Goal: Information Seeking & Learning: Find specific fact

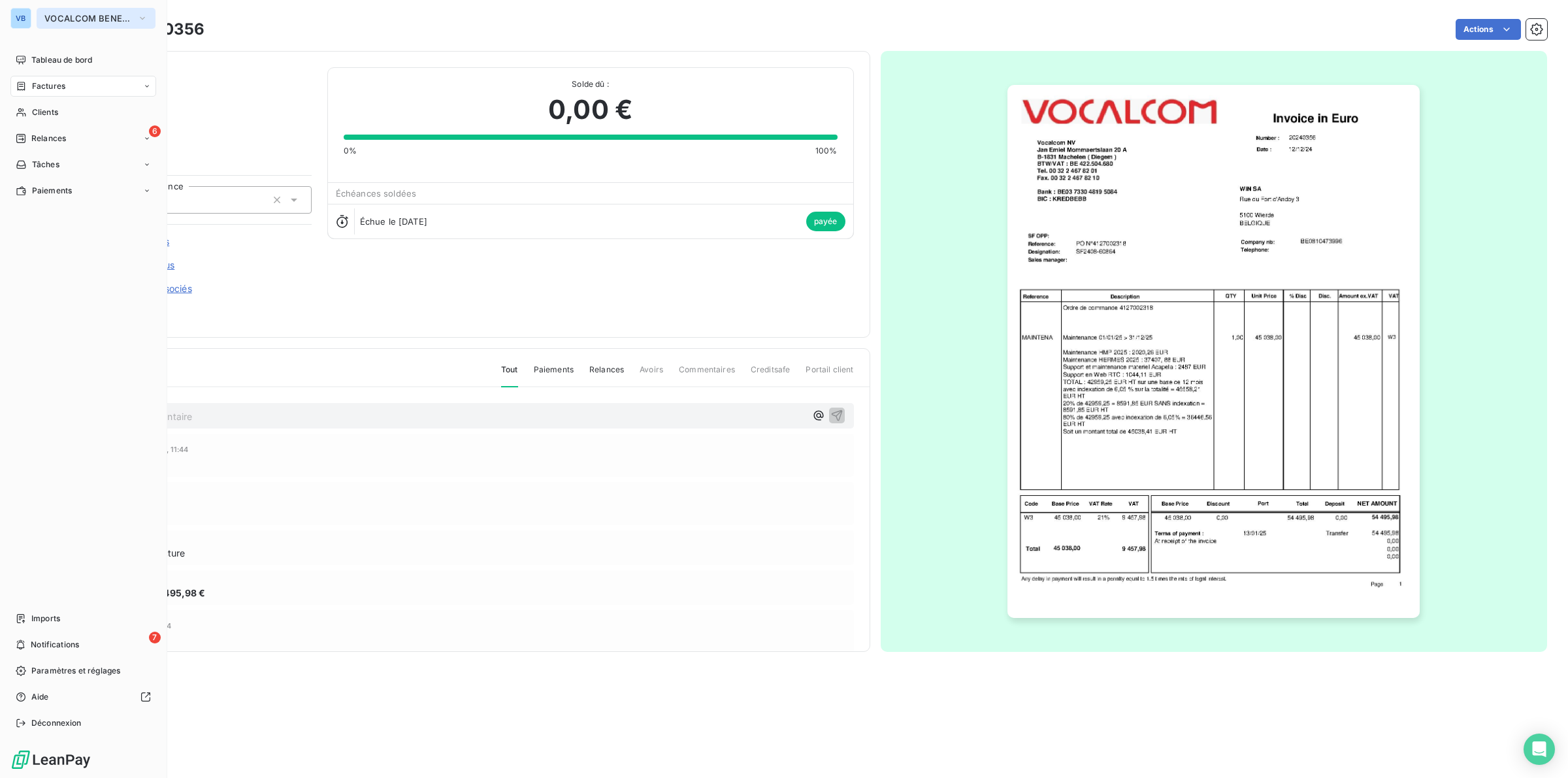
click at [67, 14] on span "VOCALCOM BENELUX" at bounding box center [88, 18] width 88 height 10
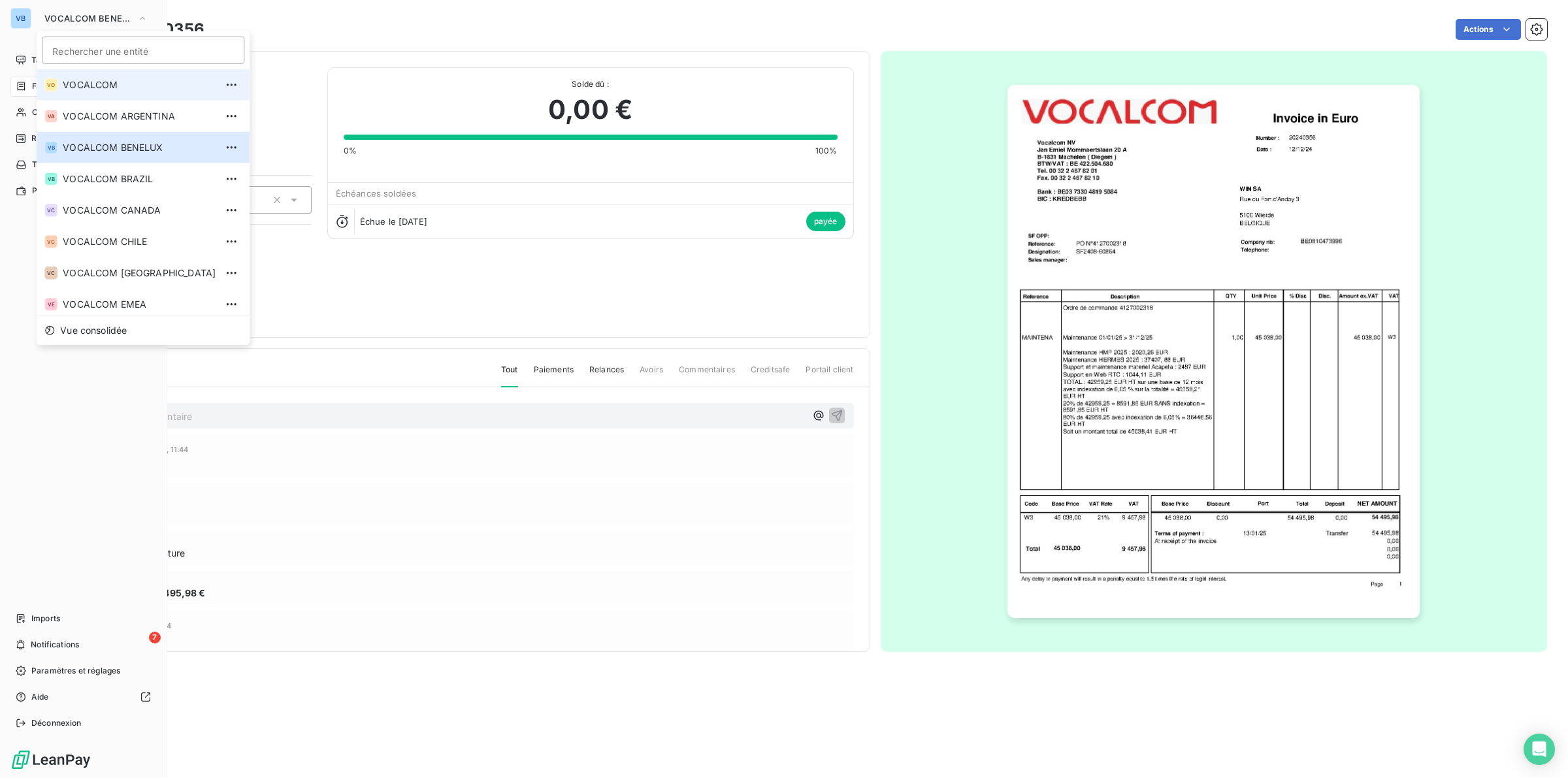
click at [96, 86] on span "VOCALCOM" at bounding box center [139, 85] width 153 height 13
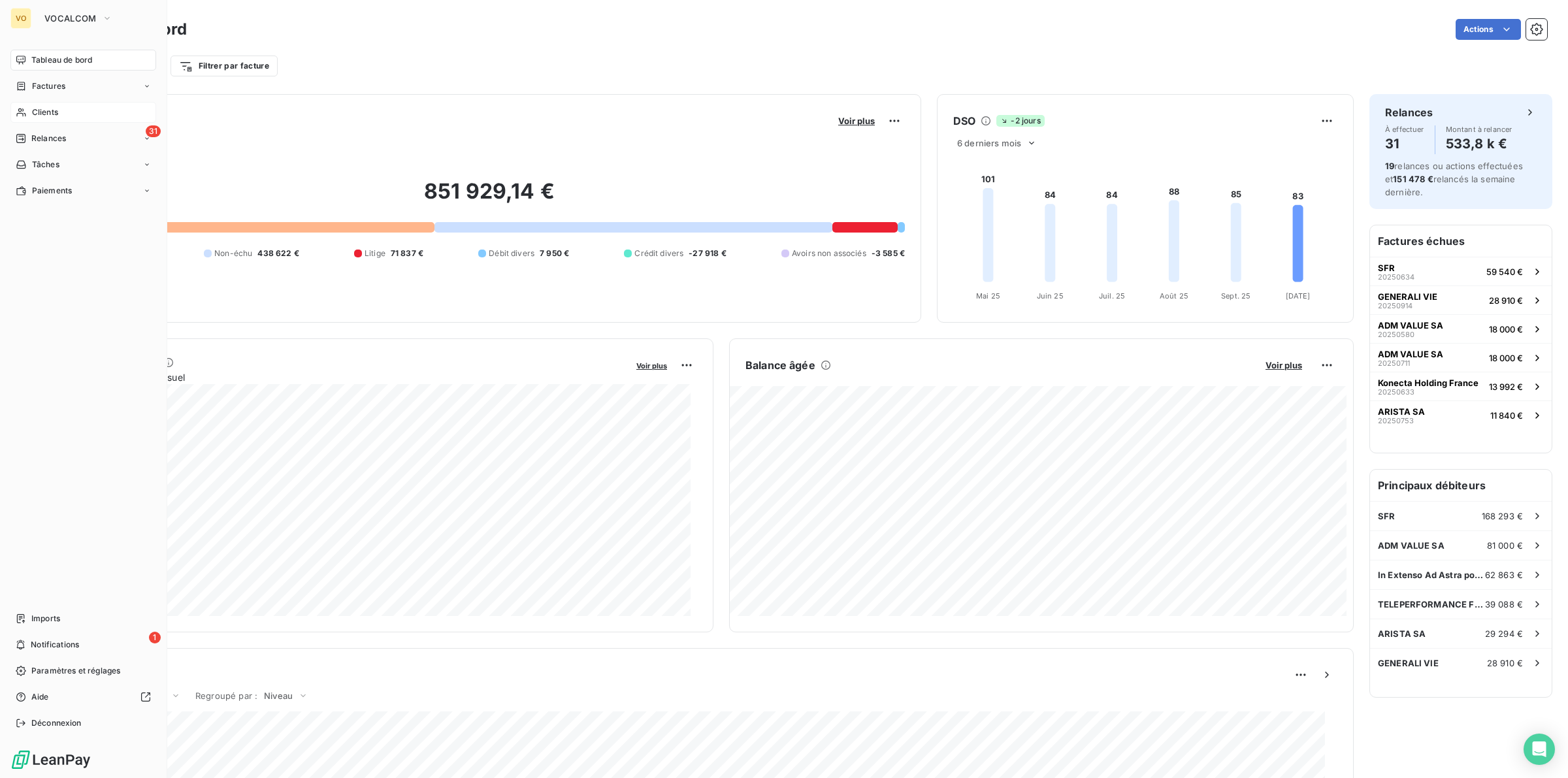
click at [50, 107] on span "Clients" at bounding box center [45, 112] width 26 height 12
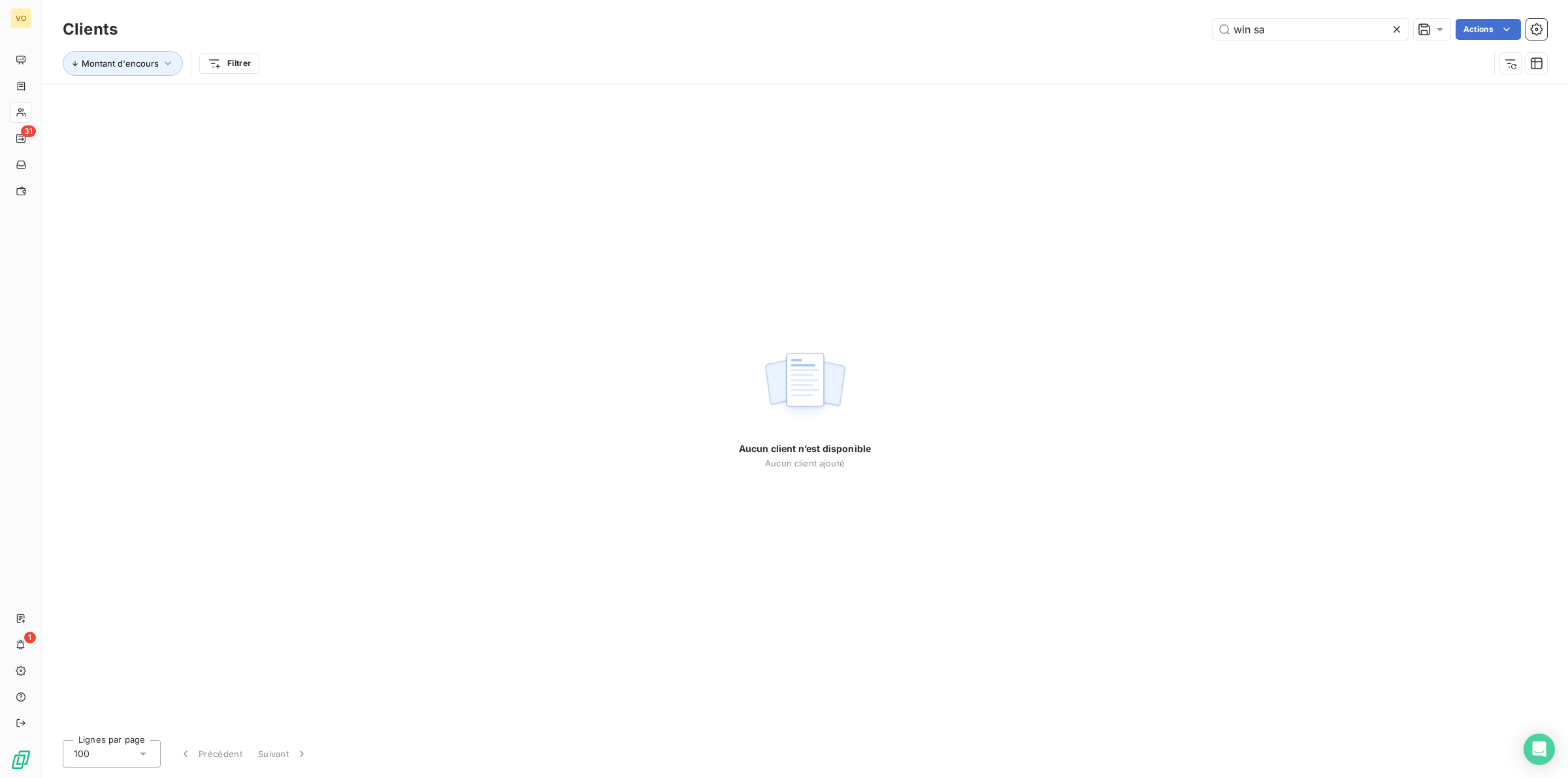
click at [1395, 28] on icon at bounding box center [1396, 30] width 6 height 6
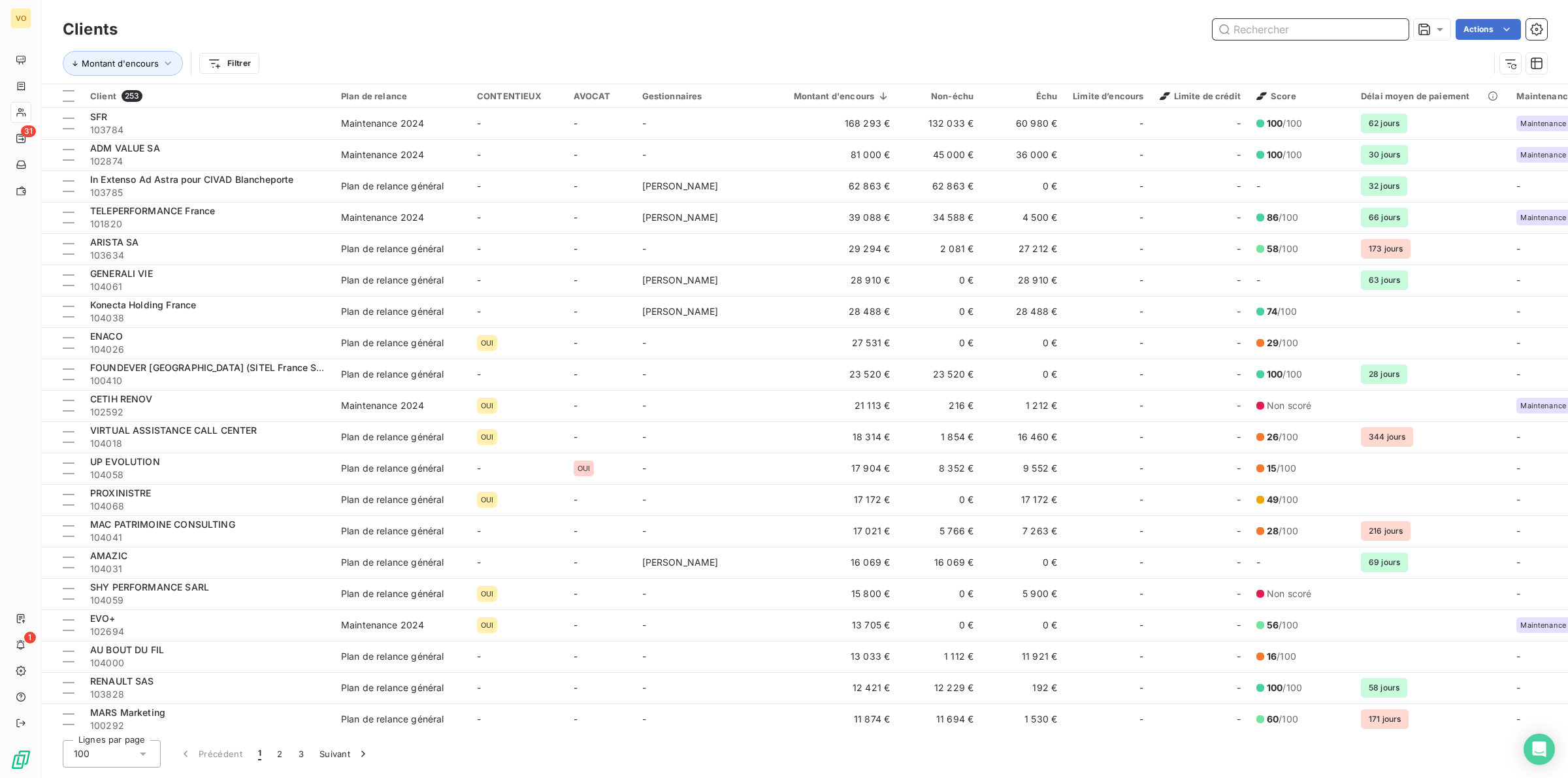
click at [1271, 27] on input "text" at bounding box center [1310, 30] width 196 height 21
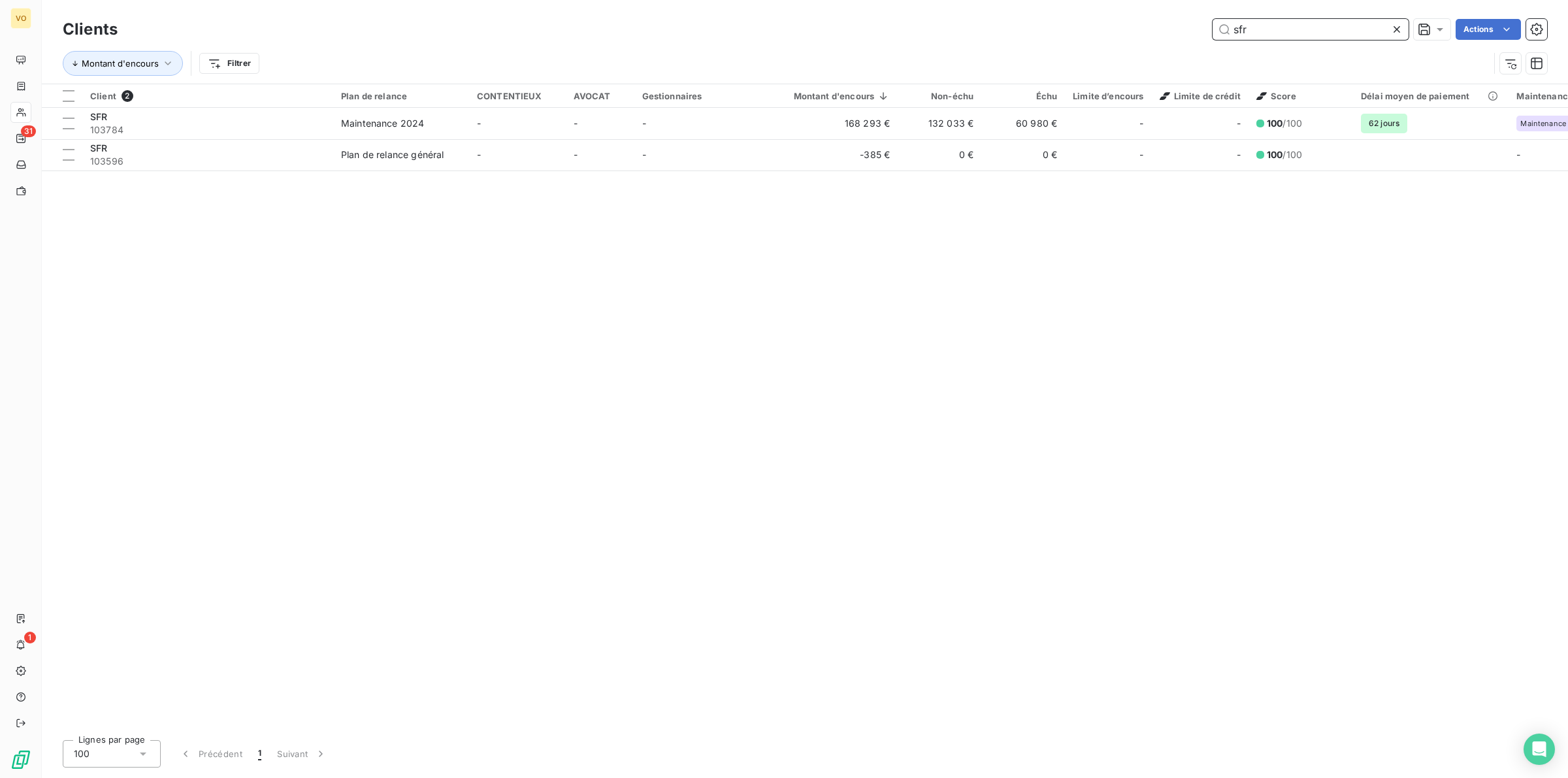
type input "sfr"
click at [914, 416] on div "Client 2 Plan de relance CONTENTIEUX AVOCAT Gestionnaires Montant d'encours Non…" at bounding box center [804, 407] width 1526 height 646
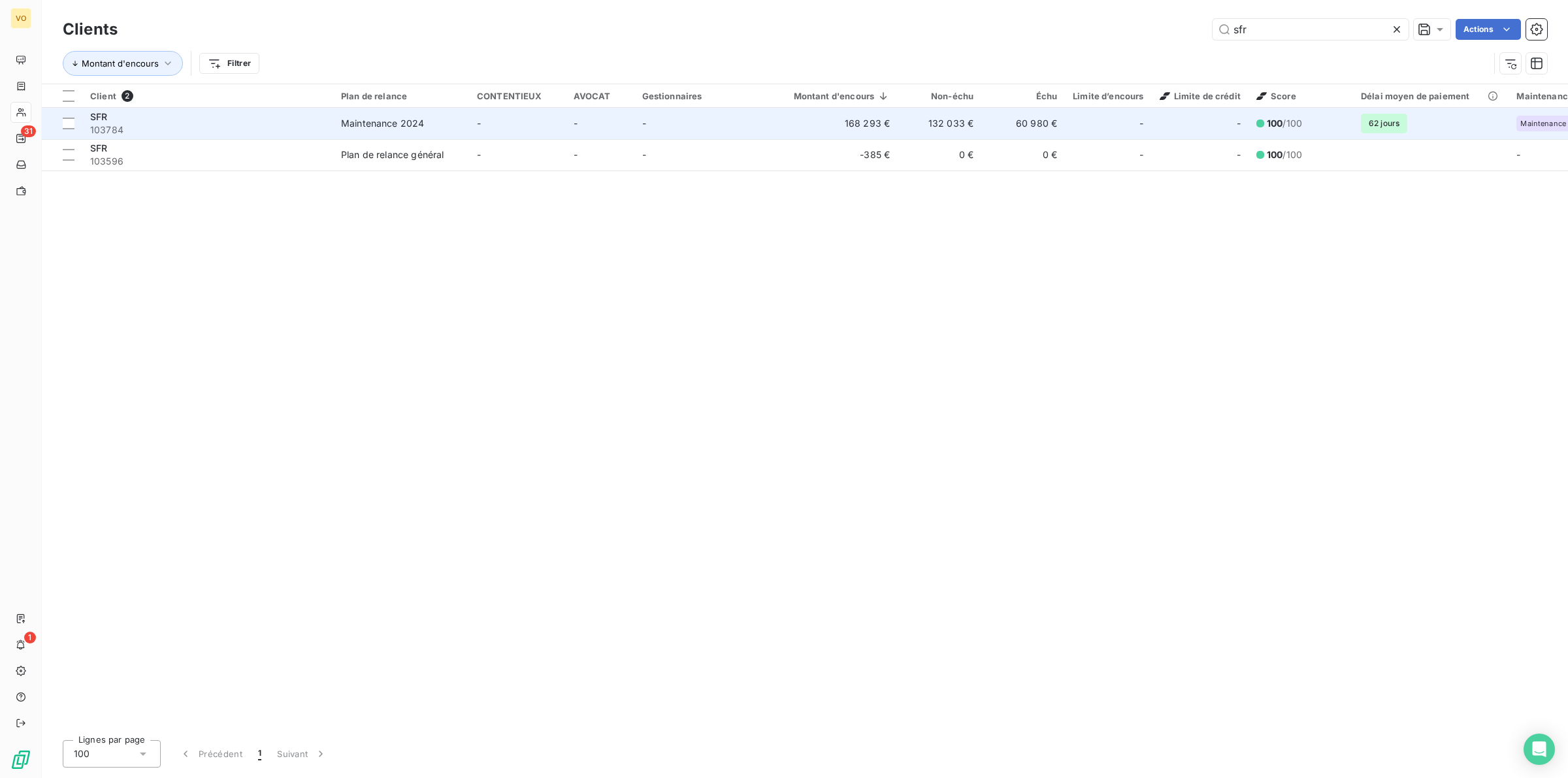
click at [124, 116] on div "SFR" at bounding box center [207, 117] width 235 height 13
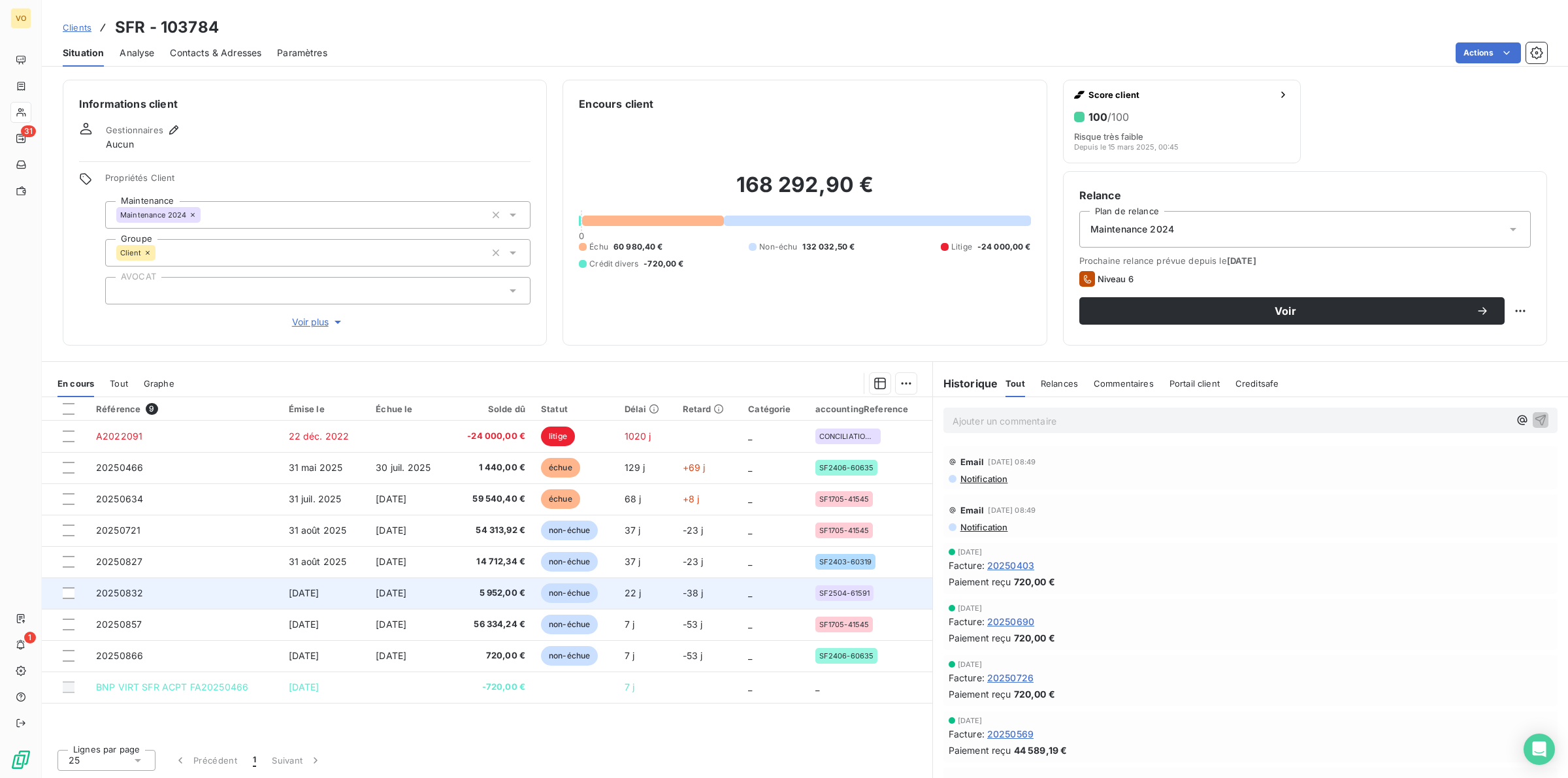
click at [466, 590] on span "5 952,00 €" at bounding box center [491, 593] width 68 height 13
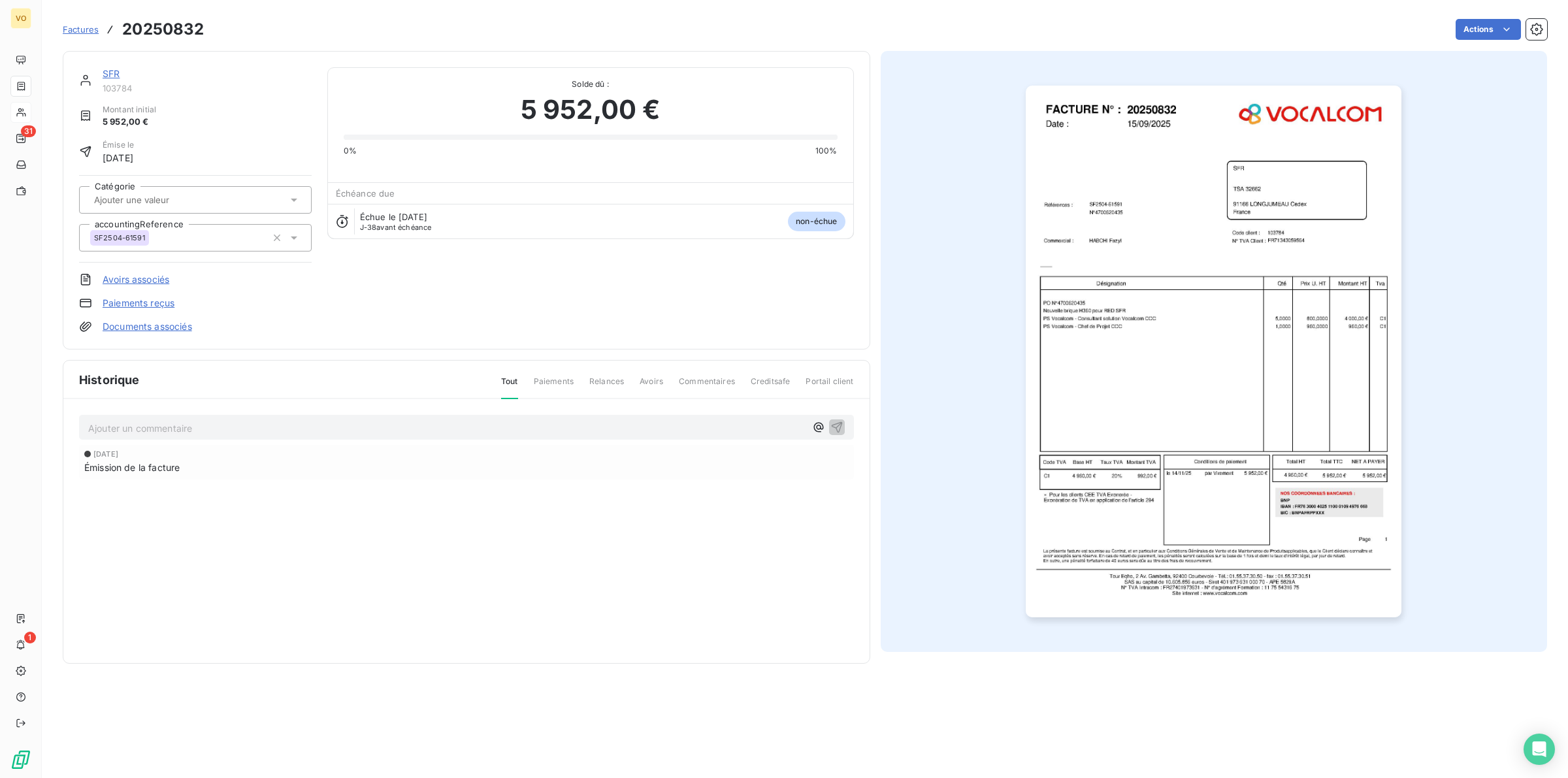
click at [1101, 384] on img "button" at bounding box center [1213, 352] width 376 height 532
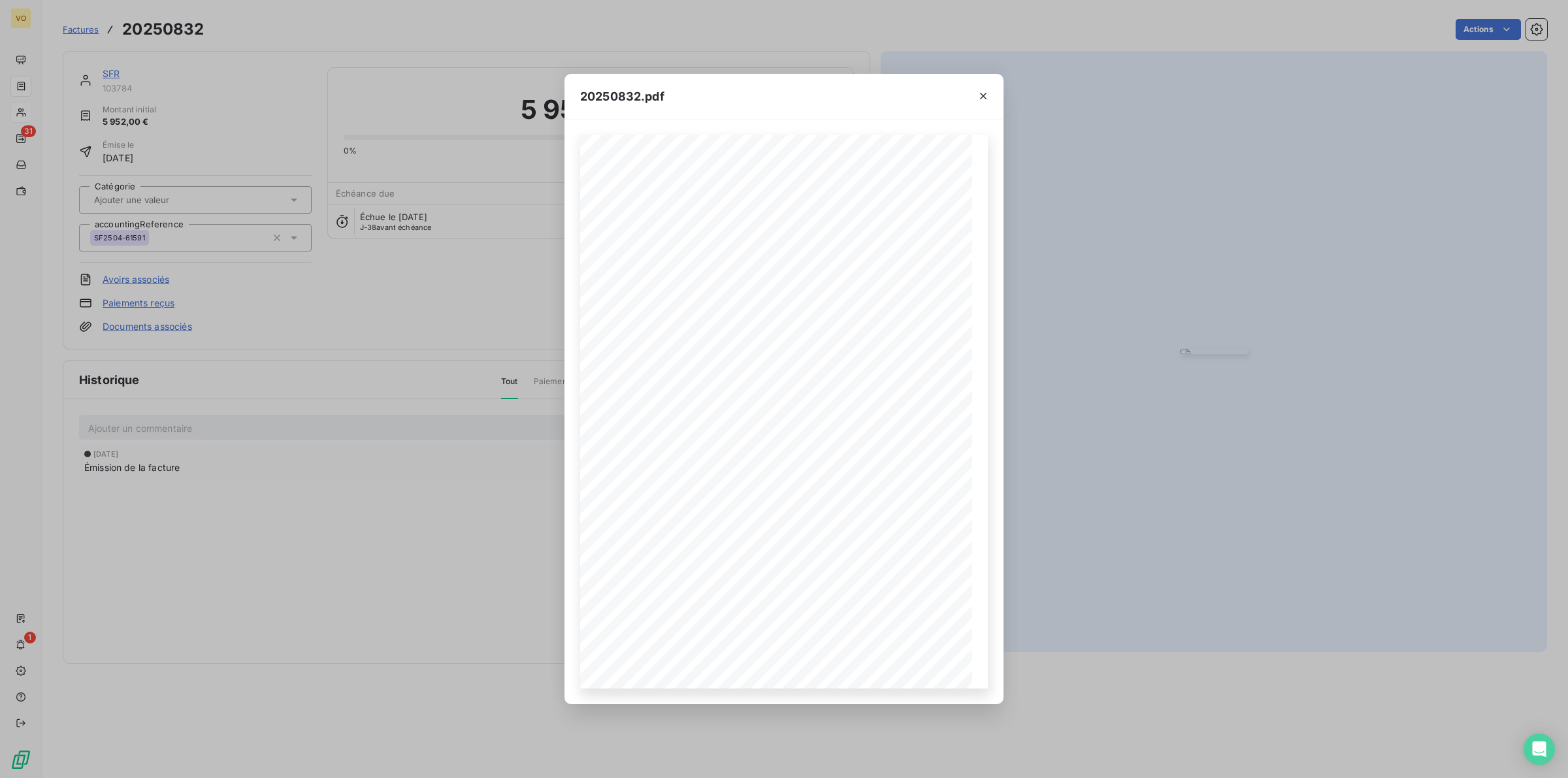
drag, startPoint x: 360, startPoint y: 592, endPoint x: 356, endPoint y: 658, distance: 66.1
click at [359, 592] on div "20250832.pdf Références : FACTURE N° : SFR TSA 32662 91166 LONGJUMEAU Cedex FR7…" at bounding box center [784, 389] width 1568 height 778
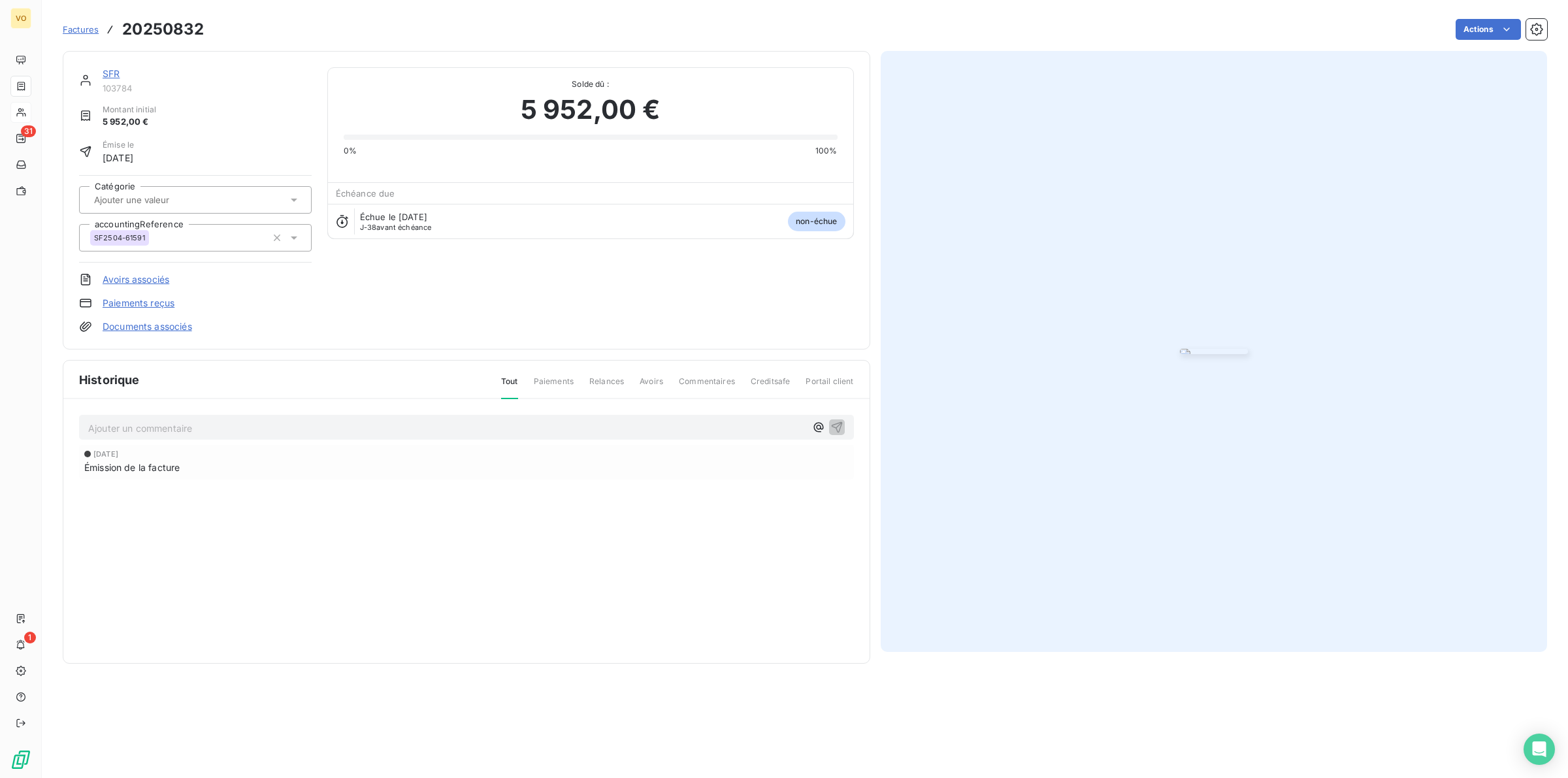
click at [373, 681] on section "Factures 20250832 Actions SFR 103784 Montant initial 5 952,00 € Émise le [DATE]…" at bounding box center [804, 389] width 1526 height 778
